Goal: Task Accomplishment & Management: Manage account settings

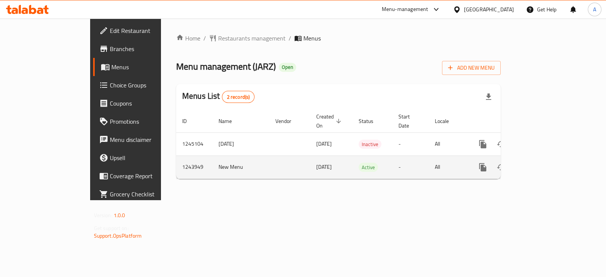
click at [542, 163] on icon "enhanced table" at bounding box center [537, 167] width 9 height 9
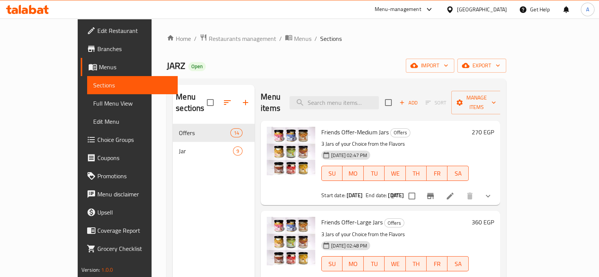
scroll to position [94, 0]
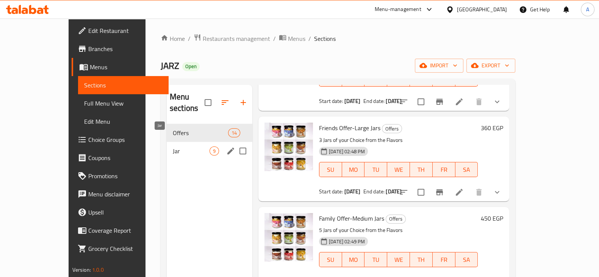
click at [173, 147] on span "Jar" at bounding box center [191, 151] width 37 height 9
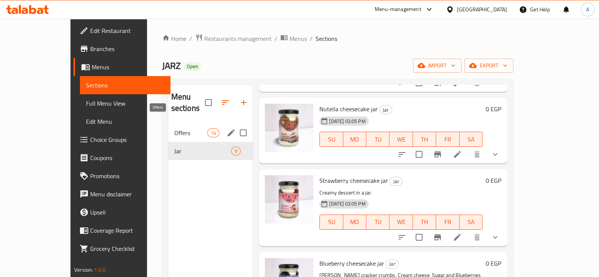
click at [174, 128] on span "Offers" at bounding box center [190, 132] width 33 height 9
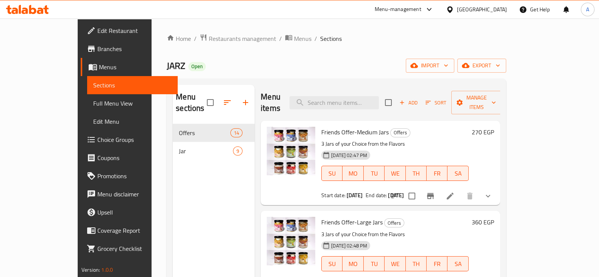
click at [461, 189] on li at bounding box center [449, 196] width 21 height 14
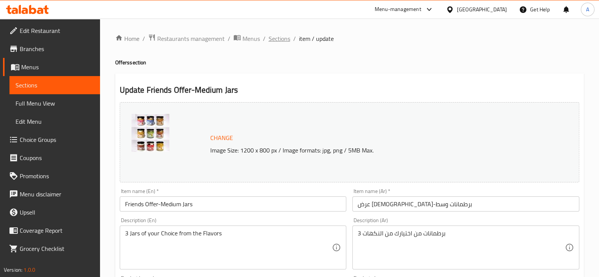
click at [285, 35] on span "Sections" at bounding box center [280, 38] width 22 height 9
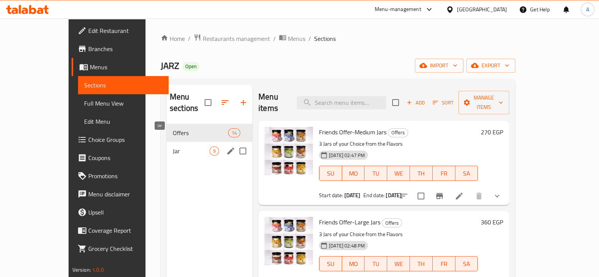
click at [173, 147] on span "Jar" at bounding box center [191, 151] width 37 height 9
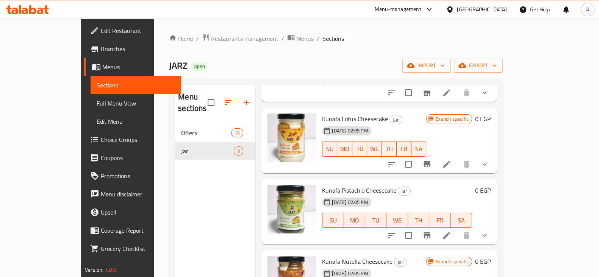
scroll to position [407, 0]
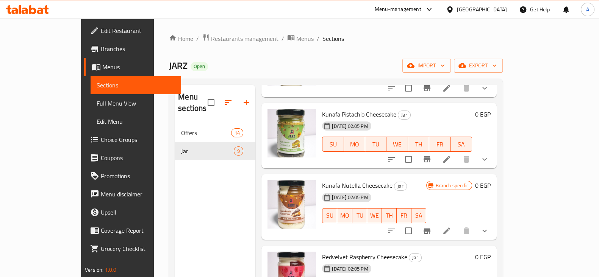
click at [335, 55] on div "Home / Restaurants management / Menus / Sections JARZ Open import export Menu s…" at bounding box center [336, 201] width 334 height 334
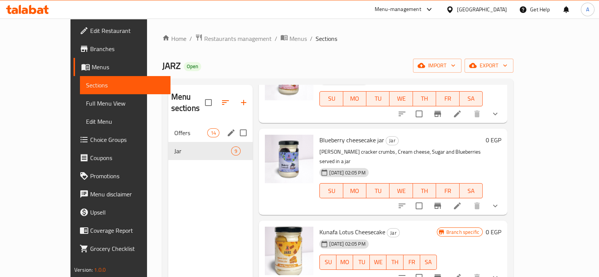
click at [168, 127] on div "Offers 14" at bounding box center [210, 133] width 85 height 18
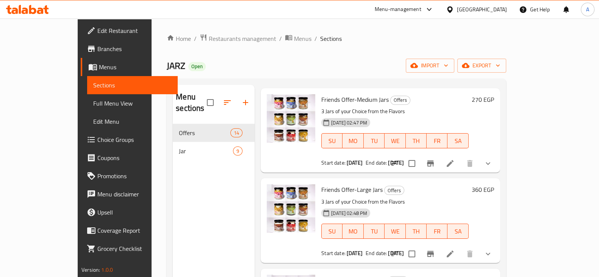
scroll to position [47, 0]
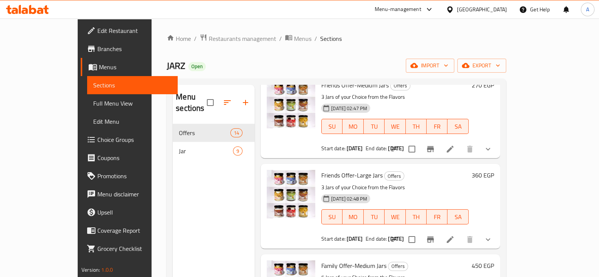
click at [455, 145] on icon at bounding box center [449, 149] width 9 height 9
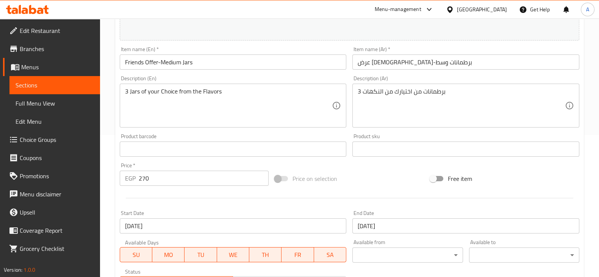
scroll to position [343, 0]
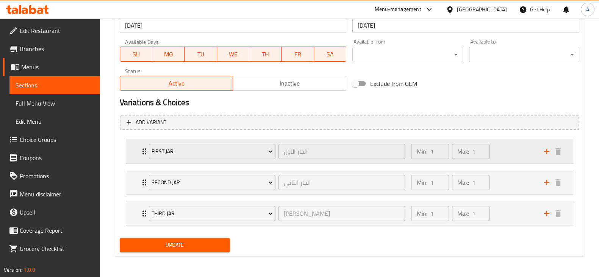
click at [508, 146] on div "Min: 1 ​ Max: 1 ​" at bounding box center [472, 151] width 133 height 24
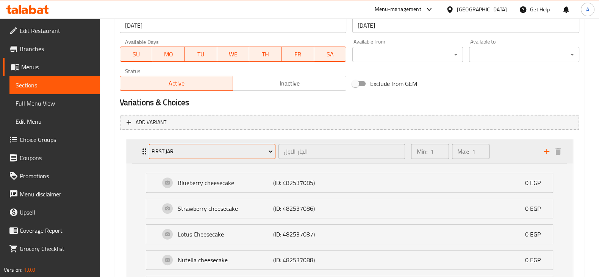
scroll to position [438, 0]
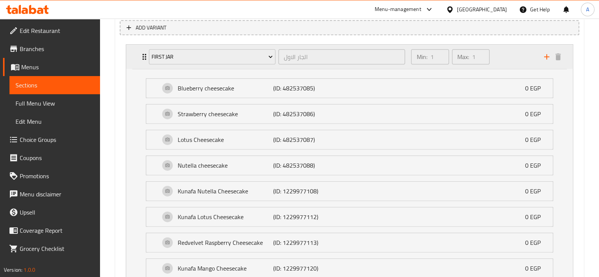
click at [509, 61] on div "Min: 1 ​ Max: 1 ​" at bounding box center [472, 57] width 133 height 24
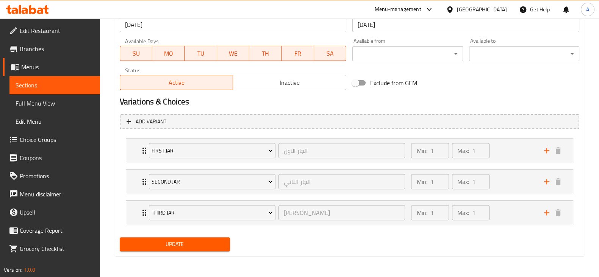
scroll to position [343, 0]
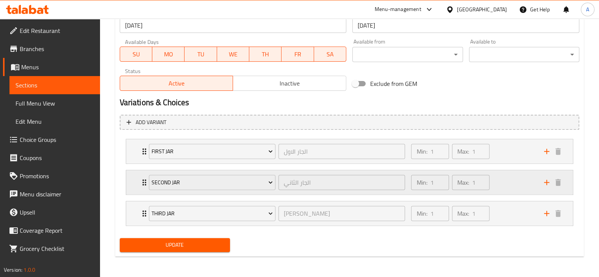
click at [504, 186] on div "Min: 1 ​ Max: 1 ​" at bounding box center [472, 182] width 133 height 24
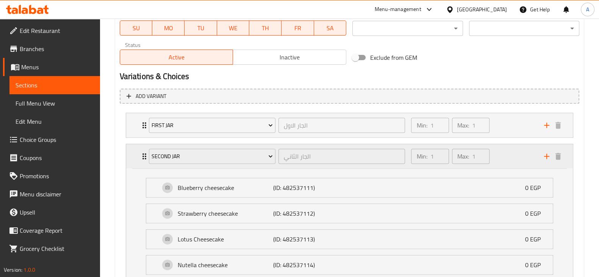
click at [500, 159] on div "Min: 1 ​ Max: 1 ​" at bounding box center [472, 156] width 133 height 24
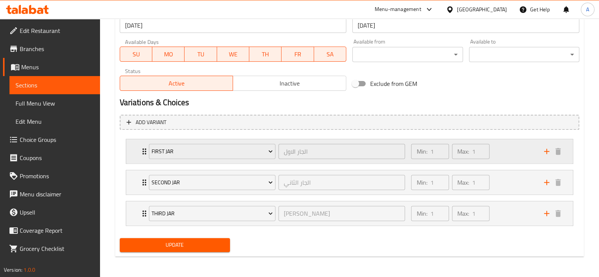
click at [502, 150] on div "Min: 1 ​ Max: 1 ​" at bounding box center [472, 151] width 133 height 24
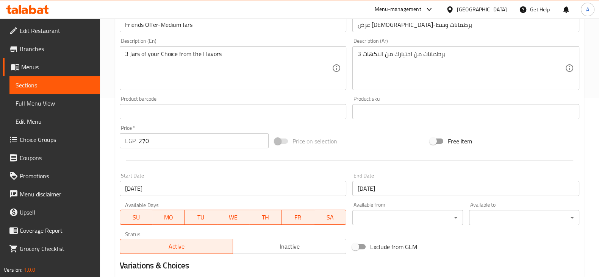
scroll to position [227, 0]
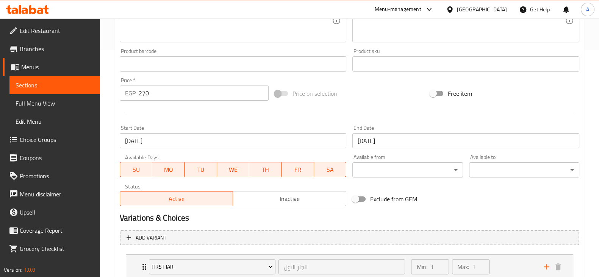
click at [304, 107] on div at bounding box center [350, 113] width 466 height 19
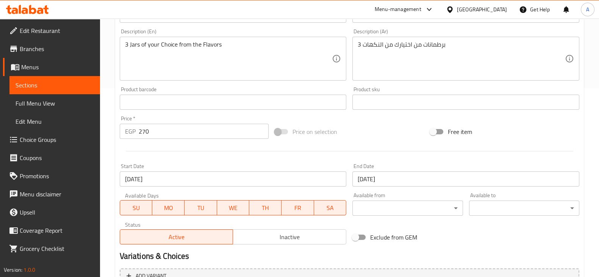
scroll to position [0, 0]
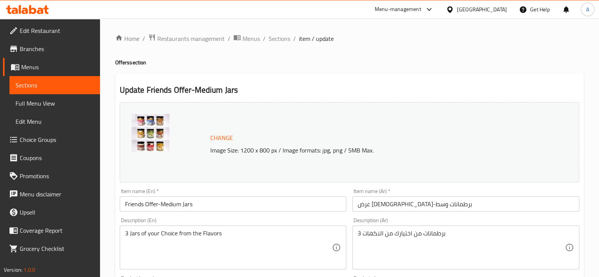
click at [392, 90] on h2 "Update Friends Offer-Medium Jars" at bounding box center [349, 89] width 459 height 11
click at [314, 86] on h2 "Update Friends Offer-Medium Jars" at bounding box center [349, 89] width 459 height 11
click at [281, 39] on span "Sections" at bounding box center [280, 38] width 22 height 9
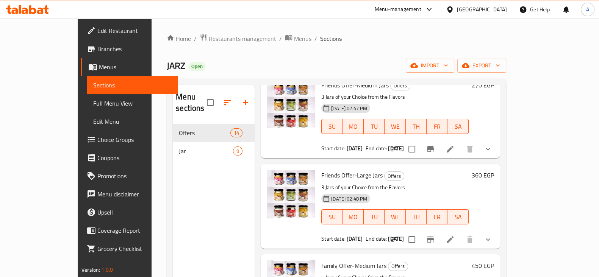
scroll to position [94, 0]
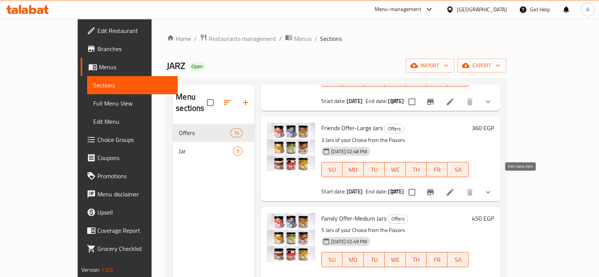
click at [455, 188] on icon at bounding box center [449, 192] width 9 height 9
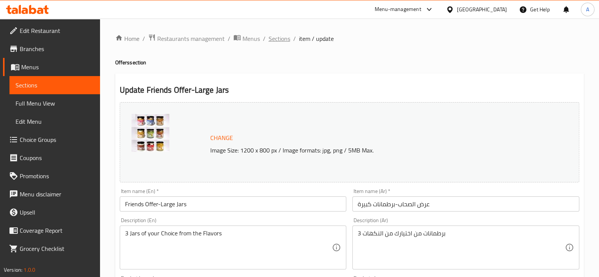
click at [280, 41] on span "Sections" at bounding box center [280, 38] width 22 height 9
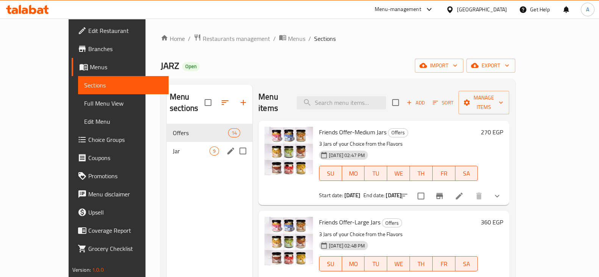
click at [167, 142] on div "Jar 9" at bounding box center [210, 151] width 86 height 18
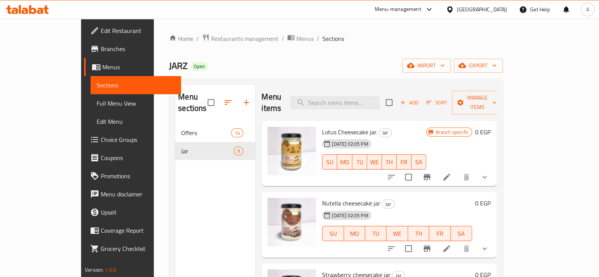
click at [494, 168] on button "show more" at bounding box center [484, 177] width 18 height 18
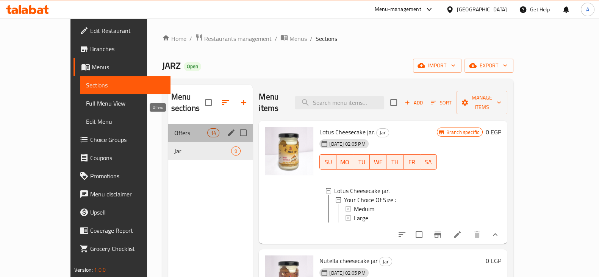
click at [174, 128] on span "Offers" at bounding box center [190, 132] width 33 height 9
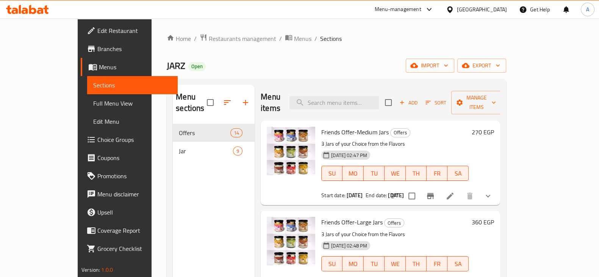
scroll to position [47, 0]
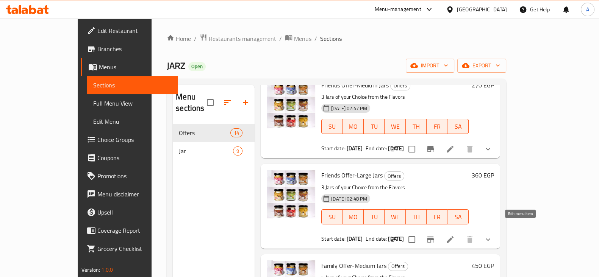
click at [453, 236] on icon at bounding box center [450, 239] width 7 height 7
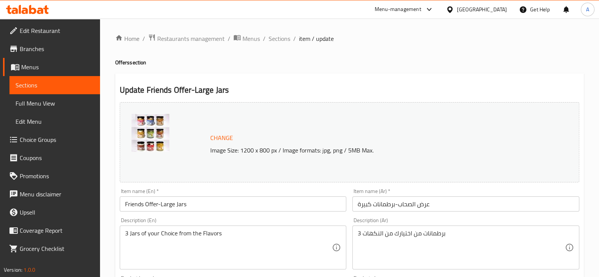
click at [400, 61] on h4 "Offers section" at bounding box center [349, 63] width 469 height 8
click at [281, 38] on span "Sections" at bounding box center [280, 38] width 22 height 9
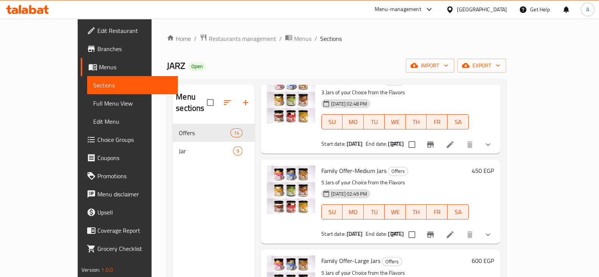
scroll to position [189, 0]
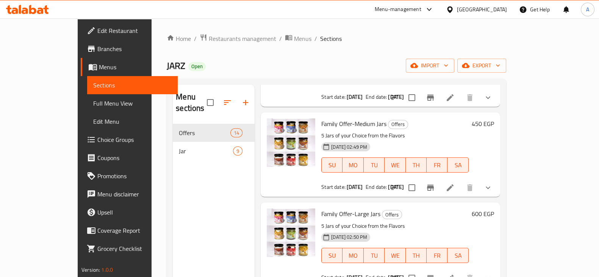
click at [453, 184] on icon at bounding box center [450, 187] width 7 height 7
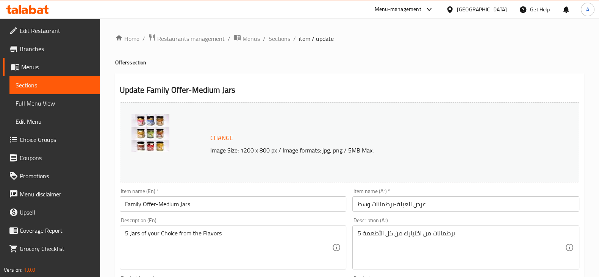
click at [280, 37] on span "Sections" at bounding box center [280, 38] width 22 height 9
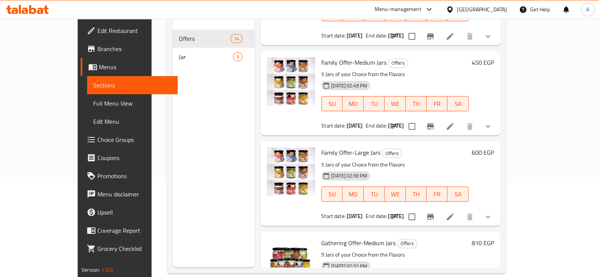
scroll to position [142, 0]
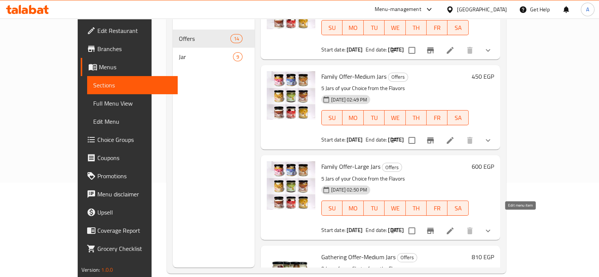
click at [455, 227] on icon at bounding box center [449, 231] width 9 height 9
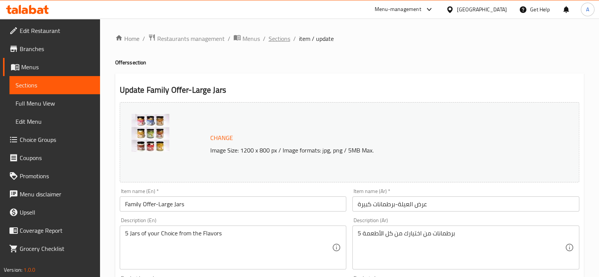
click at [275, 37] on span "Sections" at bounding box center [280, 38] width 22 height 9
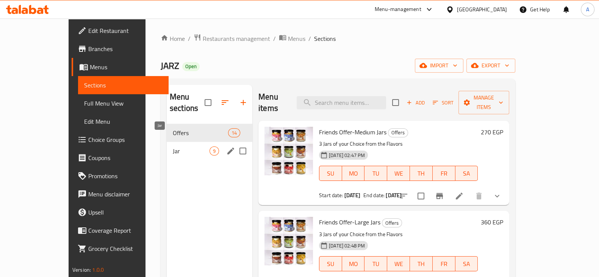
click at [173, 147] on span "Jar" at bounding box center [191, 151] width 37 height 9
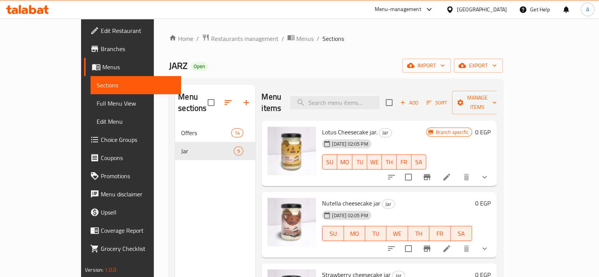
click at [316, 48] on div "Home / Restaurants management / Menus / Sections JARZ Open import export Menu s…" at bounding box center [336, 201] width 334 height 334
click at [316, 57] on div "Home / Restaurants management / Menus / Sections JARZ Open import export Menu s…" at bounding box center [336, 201] width 334 height 334
click at [211, 39] on span "Restaurants management" at bounding box center [244, 38] width 67 height 9
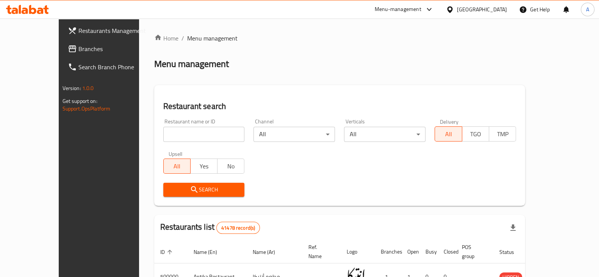
click at [78, 27] on span "Restaurants Management" at bounding box center [115, 30] width 74 height 9
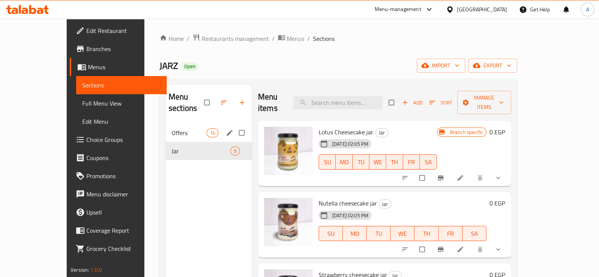
click at [166, 128] on div "Offers 14" at bounding box center [209, 133] width 86 height 18
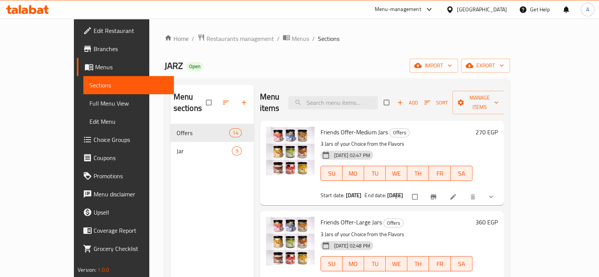
click at [417, 98] on span "Add" at bounding box center [407, 102] width 20 height 9
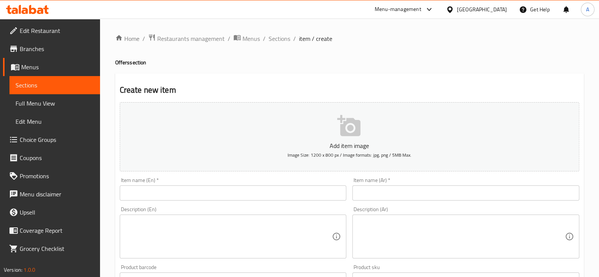
click at [412, 184] on div "Item name (Ar)   * Item name (Ar) *" at bounding box center [465, 189] width 227 height 23
click at [413, 188] on input "text" at bounding box center [465, 193] width 227 height 15
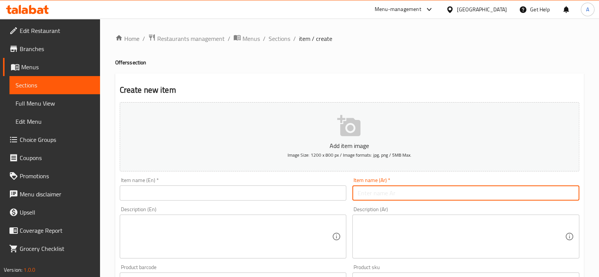
paste input "عرض الصحاب 3برطمانات من اختيارك من كل الأطعمة medium size"
drag, startPoint x: 489, startPoint y: 192, endPoint x: 532, endPoint y: 197, distance: 43.8
click at [532, 197] on input "عرض الصحاب 3برطمانات من اختيارك من كل الأطعمة medium size" at bounding box center [465, 193] width 227 height 15
drag, startPoint x: 452, startPoint y: 193, endPoint x: 356, endPoint y: 196, distance: 96.3
click at [356, 196] on input "عرض الصحاب 3برطمانات من اختيارك من كل الأطعمة" at bounding box center [465, 193] width 227 height 15
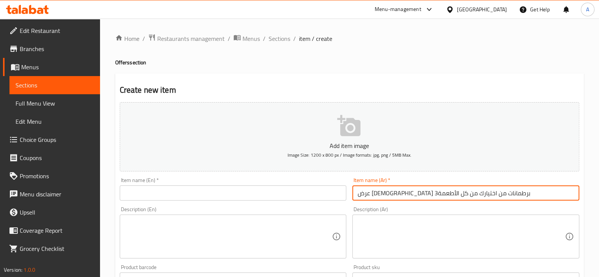
click at [450, 193] on input "عرض الصحاب 3برطمانات من اختيارك من كل الأطعمة" at bounding box center [465, 193] width 227 height 15
drag, startPoint x: 358, startPoint y: 192, endPoint x: 450, endPoint y: 199, distance: 92.7
click at [450, 199] on input "عرض الصحاب 3برطمانات من اختيارك من كل الأطعمة" at bounding box center [465, 193] width 227 height 15
type input "عرض الصحاب"
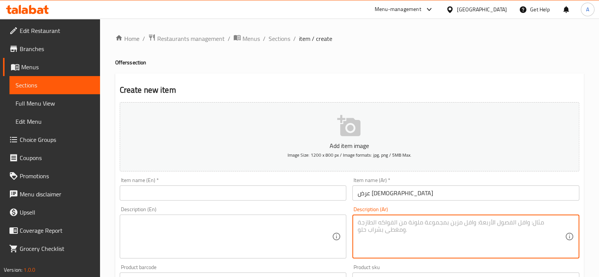
click at [411, 241] on textarea at bounding box center [461, 237] width 207 height 36
paste textarea "3برطمانات من اختيارك من كل الأطعمة"
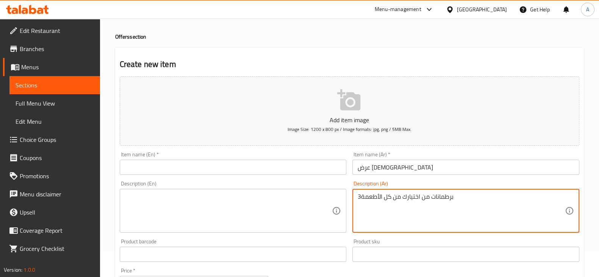
scroll to position [47, 0]
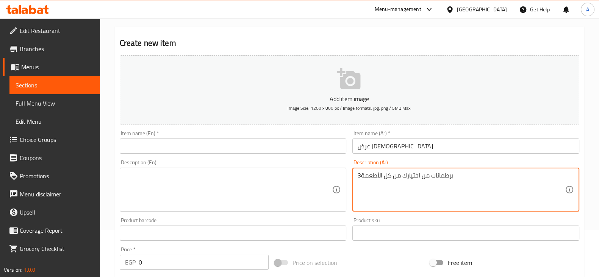
type textarea "3برطمانات من اختيارك من كل الأطعمة"
click at [347, 217] on div "Product barcode Product barcode" at bounding box center [233, 229] width 233 height 29
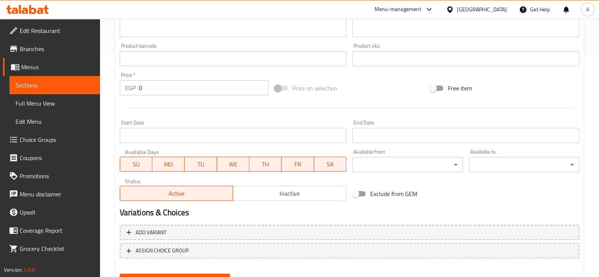
scroll to position [258, 0]
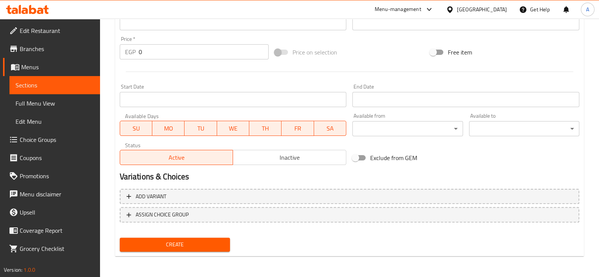
click at [311, 159] on span "Inactive" at bounding box center [289, 157] width 107 height 11
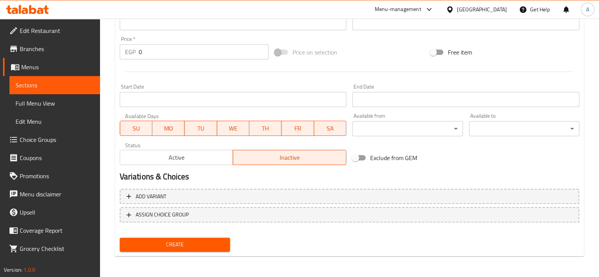
click at [383, 104] on input "Start Date" at bounding box center [465, 99] width 227 height 15
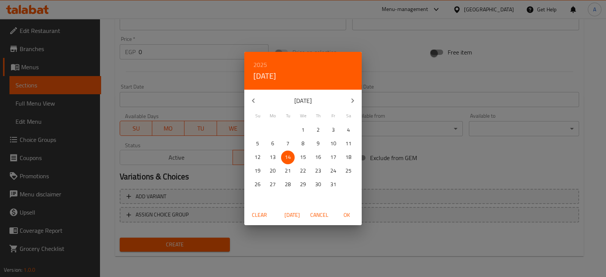
click at [350, 101] on icon "button" at bounding box center [352, 100] width 9 height 9
click at [303, 188] on p "31" at bounding box center [303, 184] width 6 height 9
click at [347, 217] on span "OK" at bounding box center [347, 215] width 18 height 9
type input "[DATE]"
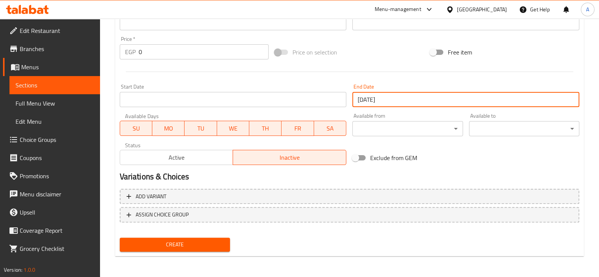
click at [441, 170] on div "Variations & Choices" at bounding box center [350, 176] width 466 height 17
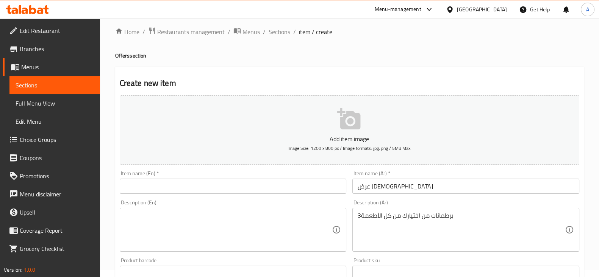
scroll to position [0, 0]
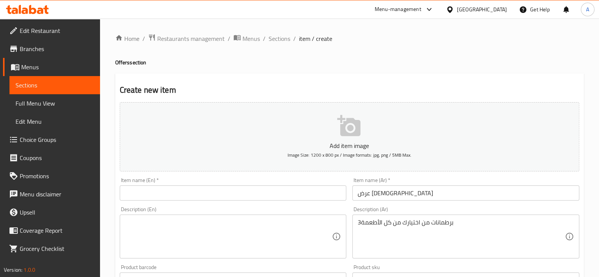
click at [256, 67] on div "Home / Restaurants management / Menus / Sections / item / create Offers section…" at bounding box center [349, 277] width 469 height 486
click at [281, 37] on span "Sections" at bounding box center [280, 38] width 22 height 9
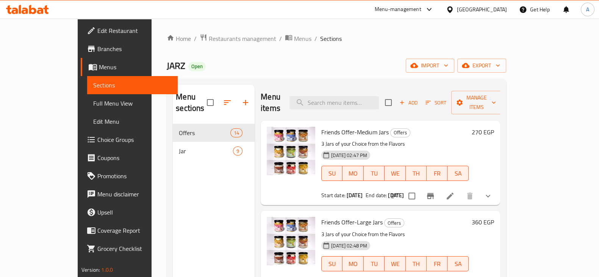
click at [322, 54] on div "Home / Restaurants management / Menus / Sections JARZ Open import export Menu s…" at bounding box center [336, 201] width 339 height 334
click at [97, 52] on span "Branches" at bounding box center [134, 48] width 74 height 9
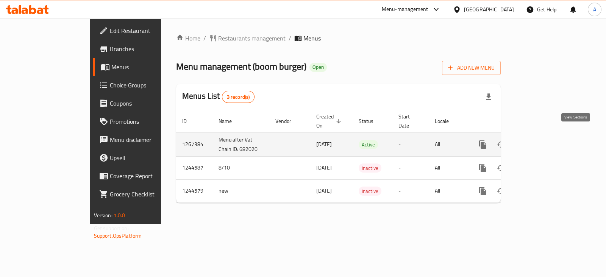
click at [542, 140] on icon "enhanced table" at bounding box center [537, 144] width 9 height 9
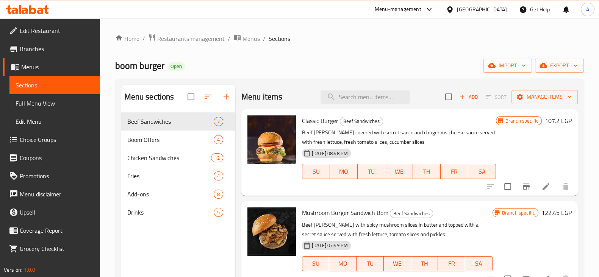
click at [341, 56] on div "Home / Restaurants management / Menus / Sections boom burger Open import export…" at bounding box center [349, 201] width 469 height 334
click at [367, 44] on div "Home / Restaurants management / Menus / Sections boom burger Open import export…" at bounding box center [349, 201] width 469 height 334
click at [149, 139] on span "Boom Offers" at bounding box center [159, 139] width 65 height 9
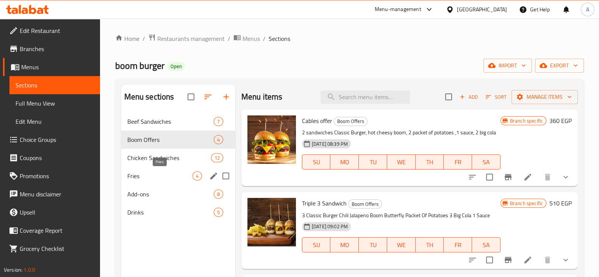
click at [149, 176] on span "Fries" at bounding box center [159, 176] width 65 height 9
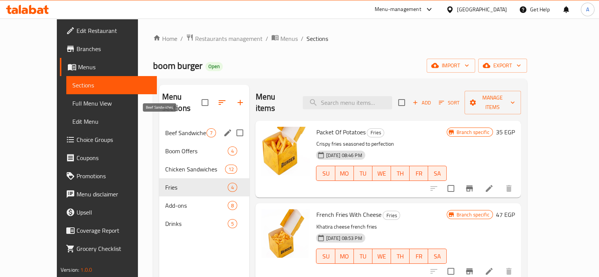
click at [165, 128] on span "Beef Sandwiches" at bounding box center [186, 132] width 42 height 9
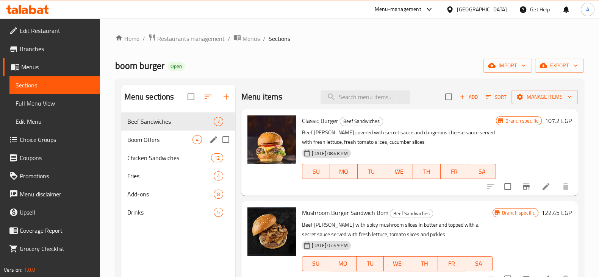
click at [150, 133] on div "Boom Offers 4" at bounding box center [178, 140] width 114 height 18
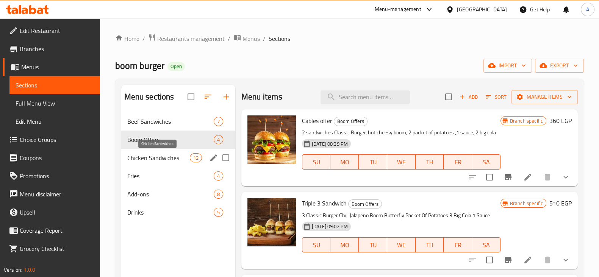
click at [154, 159] on span "Chicken Sandwiches" at bounding box center [158, 157] width 63 height 9
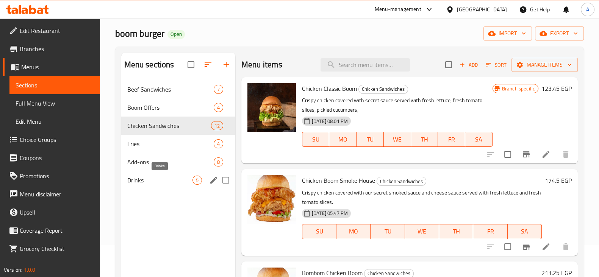
scroll to position [47, 0]
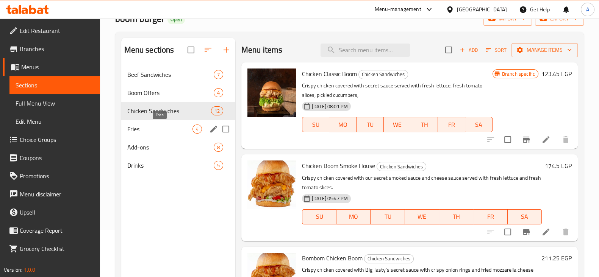
click at [142, 132] on span "Fries" at bounding box center [159, 129] width 65 height 9
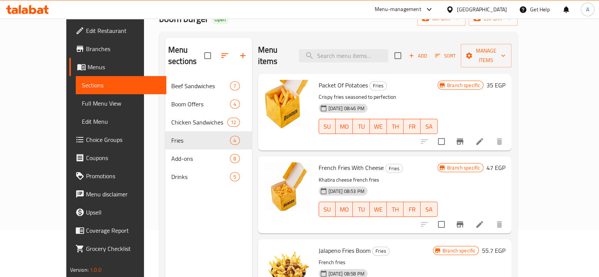
click at [403, 80] on h6 "Packet Of Potatoes Fries" at bounding box center [378, 85] width 119 height 11
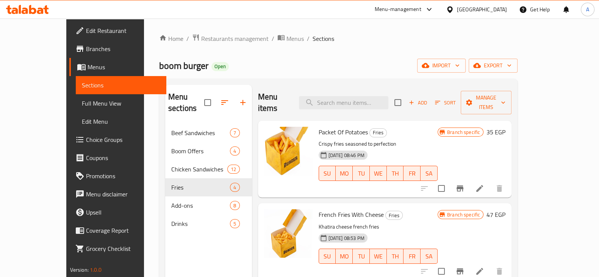
click at [335, 51] on div "Home / Restaurants management / Menus / Sections boom burger Open import export…" at bounding box center [338, 201] width 358 height 334
click at [86, 48] on span "Branches" at bounding box center [123, 48] width 74 height 9
